Goal: Task Accomplishment & Management: Use online tool/utility

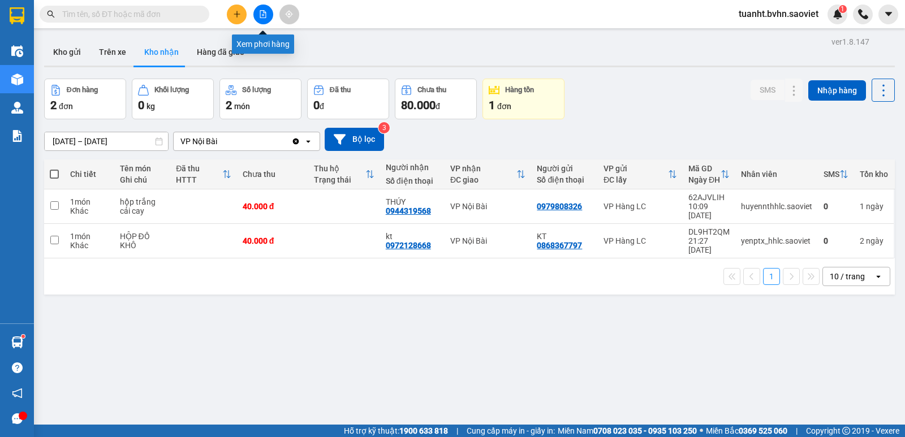
click at [259, 11] on button at bounding box center [263, 15] width 20 height 20
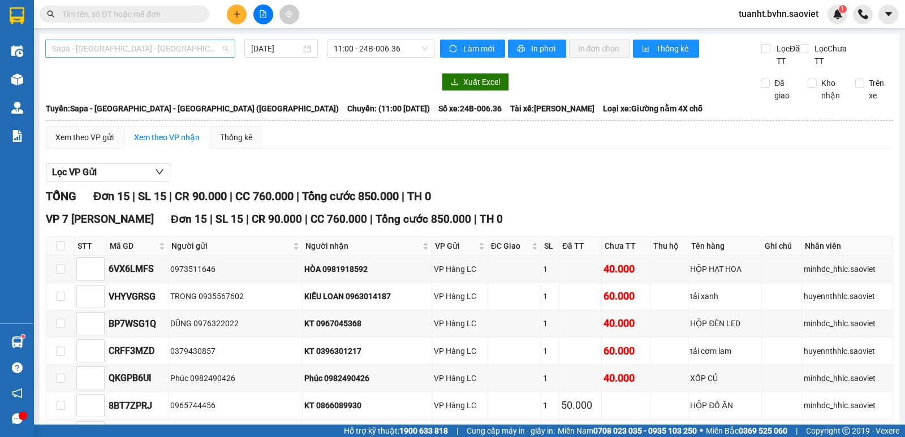
click at [183, 53] on span "Sapa - [GEOGRAPHIC_DATA] - [GEOGRAPHIC_DATA] ([GEOGRAPHIC_DATA])" at bounding box center [140, 48] width 177 height 17
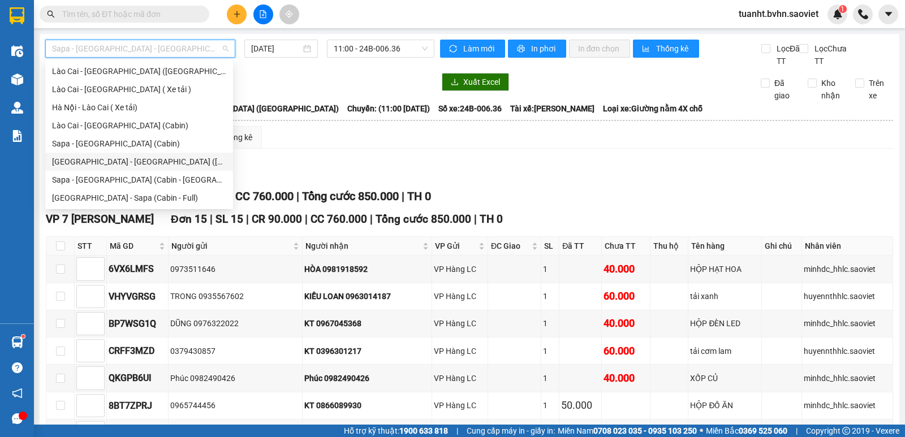
scroll to position [34, 0]
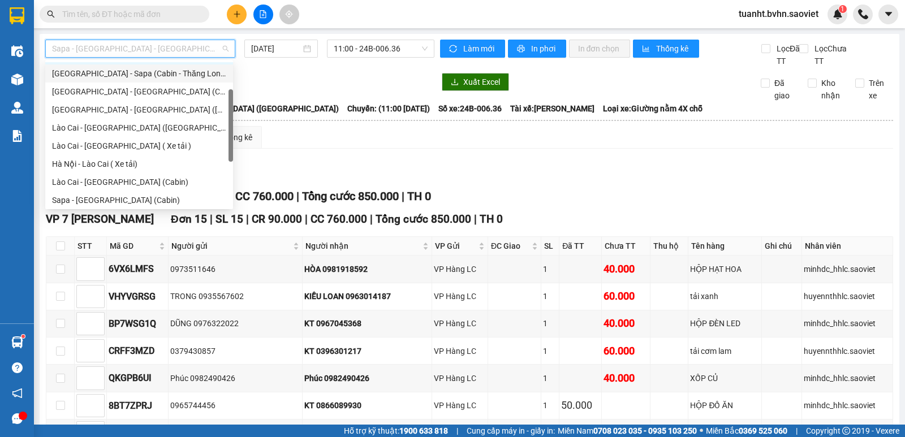
click at [172, 78] on div "[GEOGRAPHIC_DATA] - Sapa (Cabin - Thăng Long)" at bounding box center [139, 73] width 174 height 12
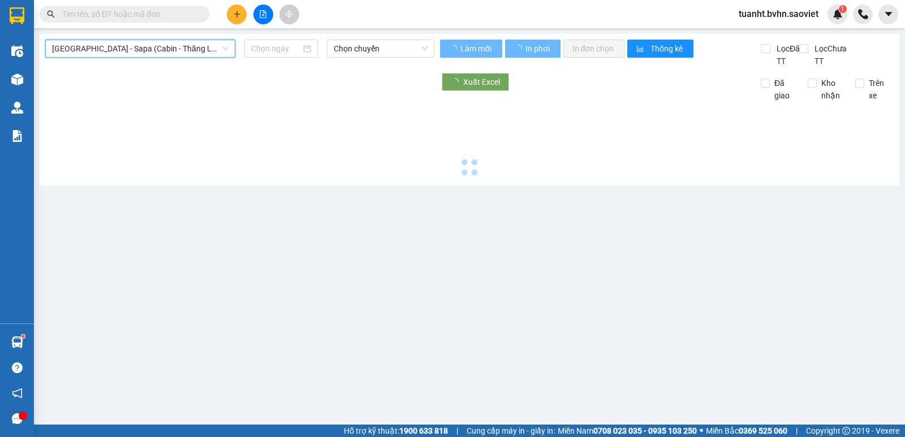
type input "[DATE]"
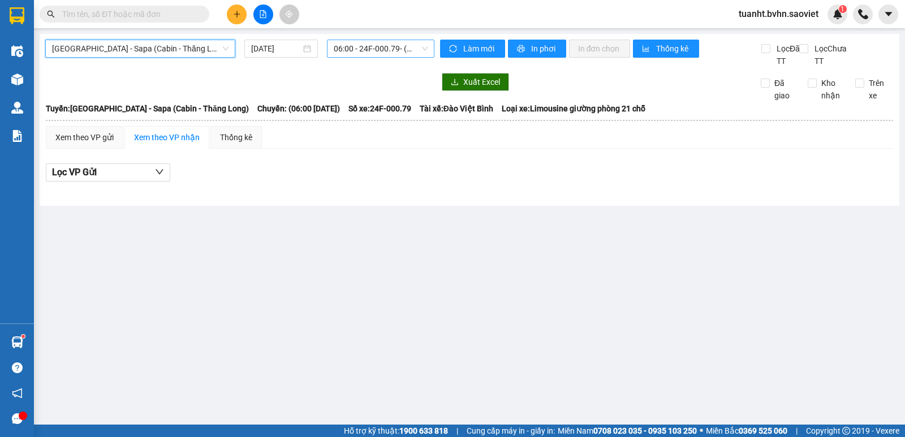
click at [369, 49] on span "06:00 - 24F-000.79 - (Đã hủy)" at bounding box center [380, 48] width 93 height 17
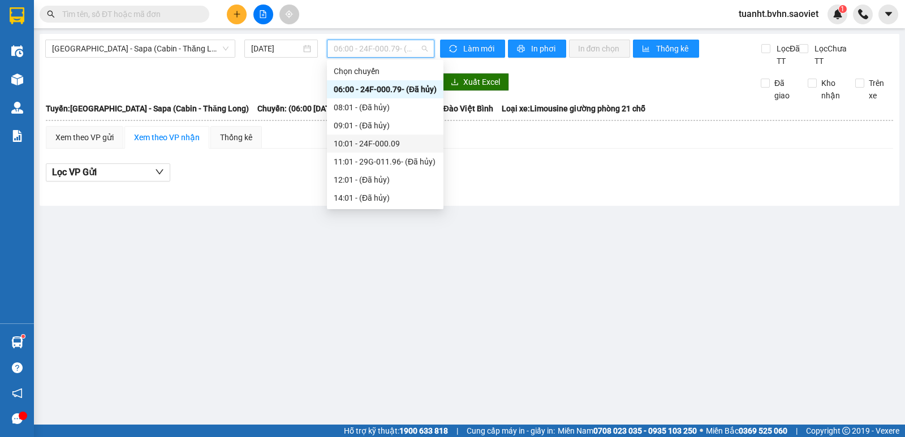
click at [398, 143] on div "10:01 - 24F-000.09" at bounding box center [385, 143] width 103 height 12
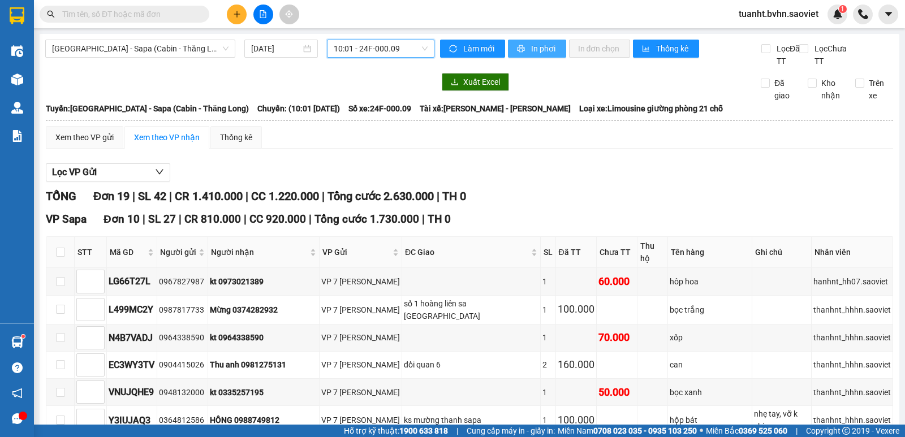
click at [545, 53] on span "In phơi" at bounding box center [544, 48] width 26 height 12
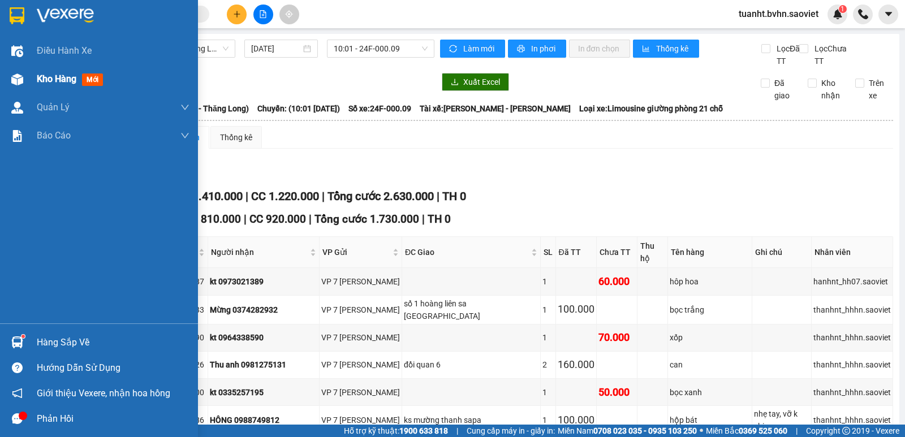
click at [18, 78] on img at bounding box center [17, 80] width 12 height 12
